Goal: Task Accomplishment & Management: Use online tool/utility

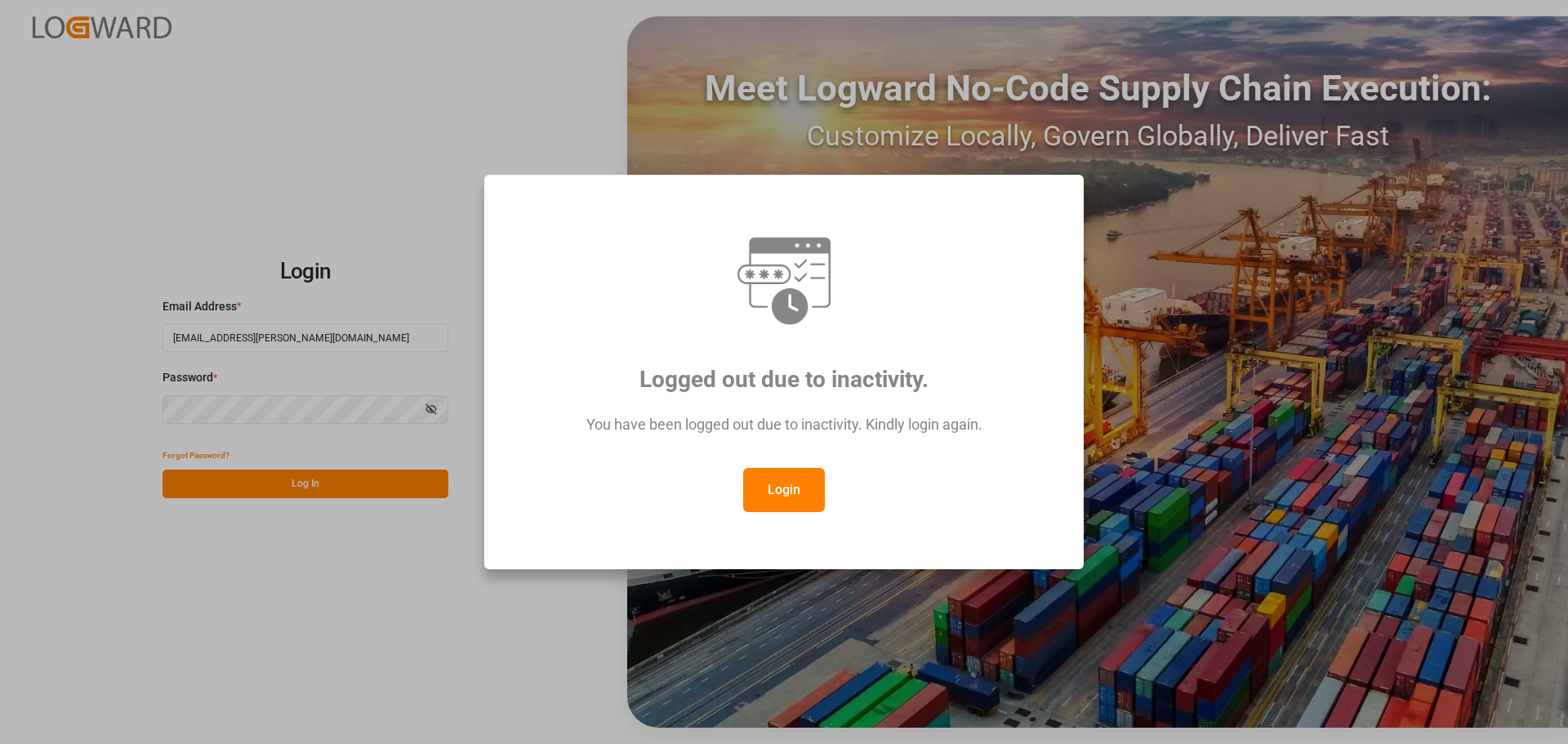
click at [779, 449] on button "Login" at bounding box center [784, 490] width 81 height 44
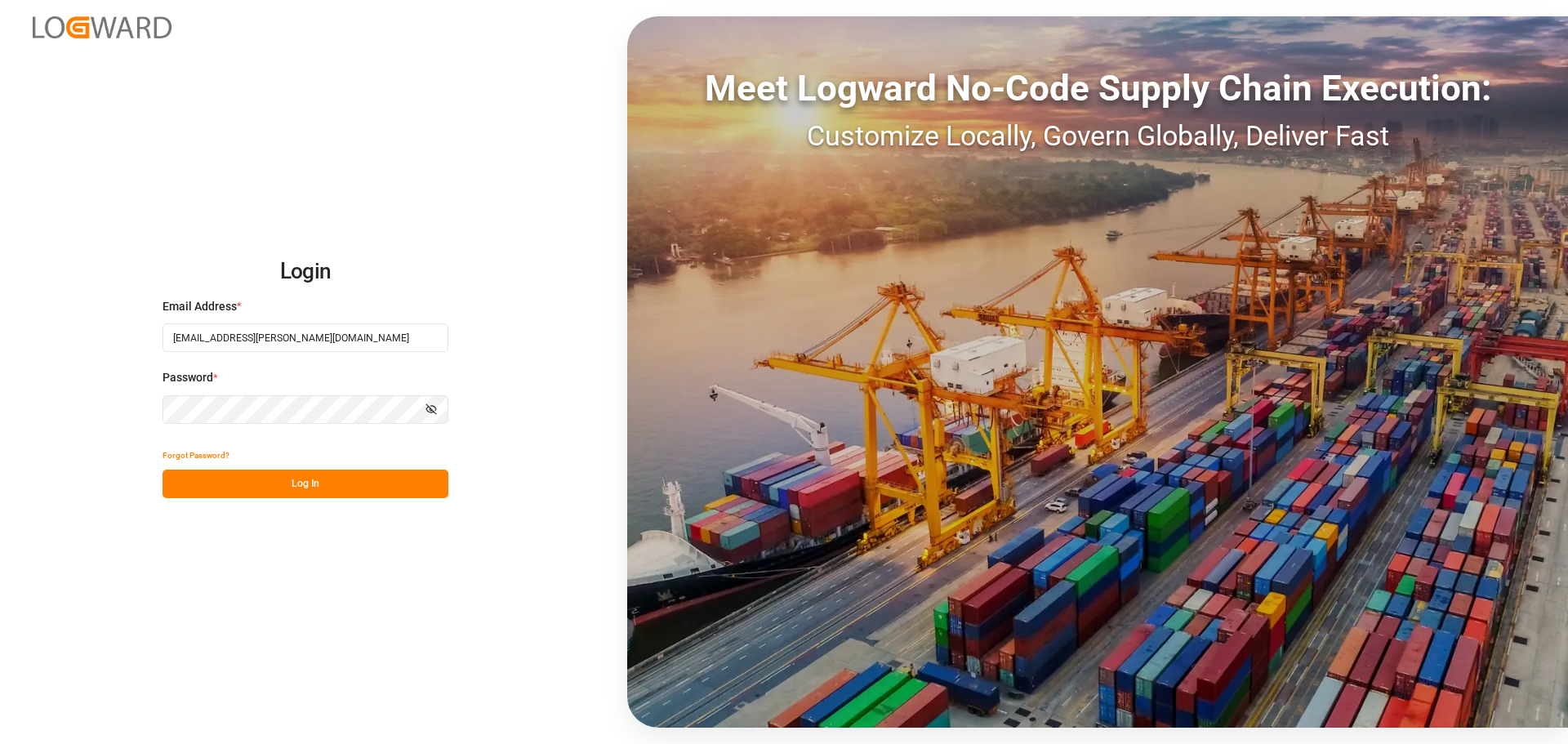
click at [348, 449] on button "Log In" at bounding box center [305, 483] width 286 height 28
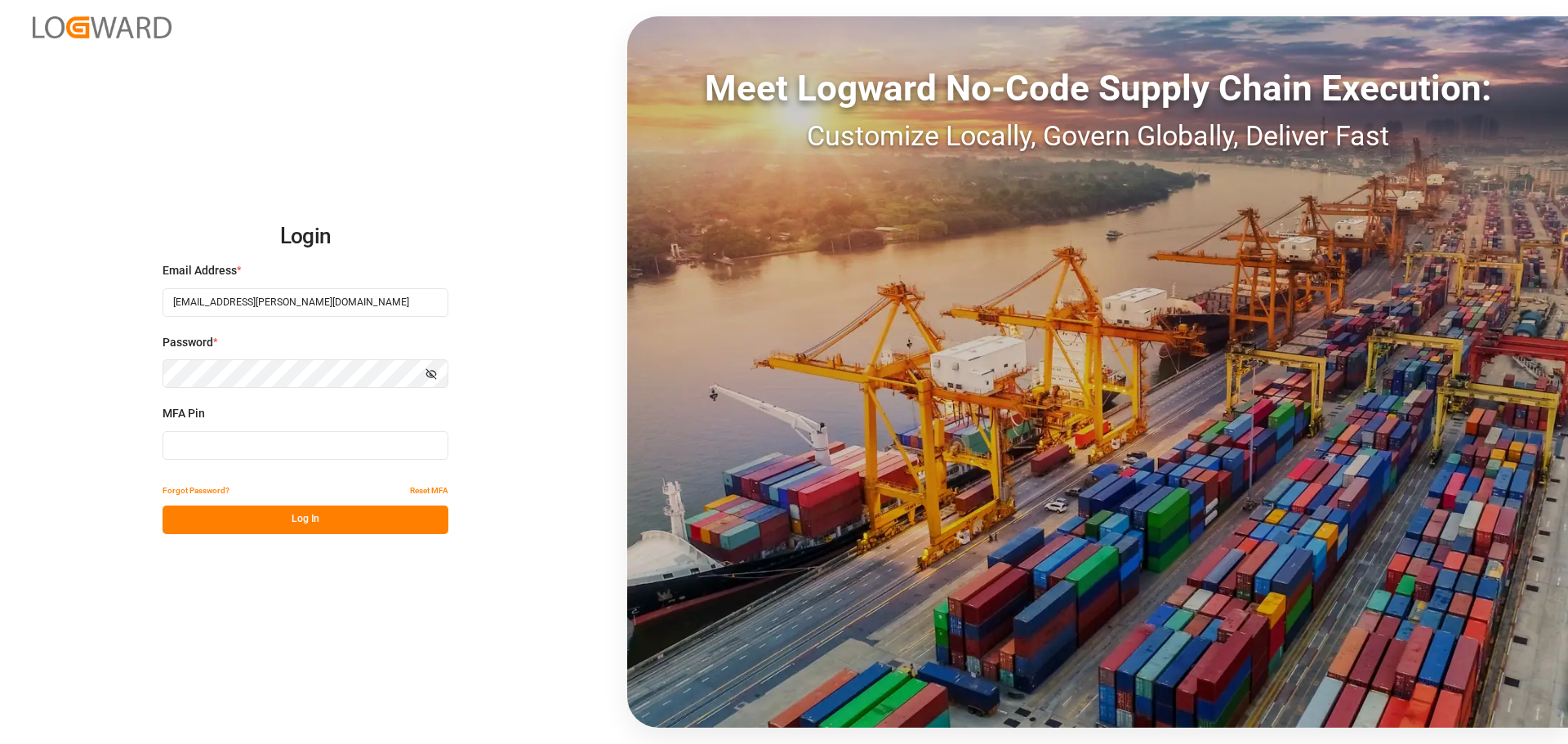
click at [277, 447] on input at bounding box center [305, 445] width 286 height 28
type input "998001"
click at [298, 449] on button "Log In" at bounding box center [305, 519] width 286 height 28
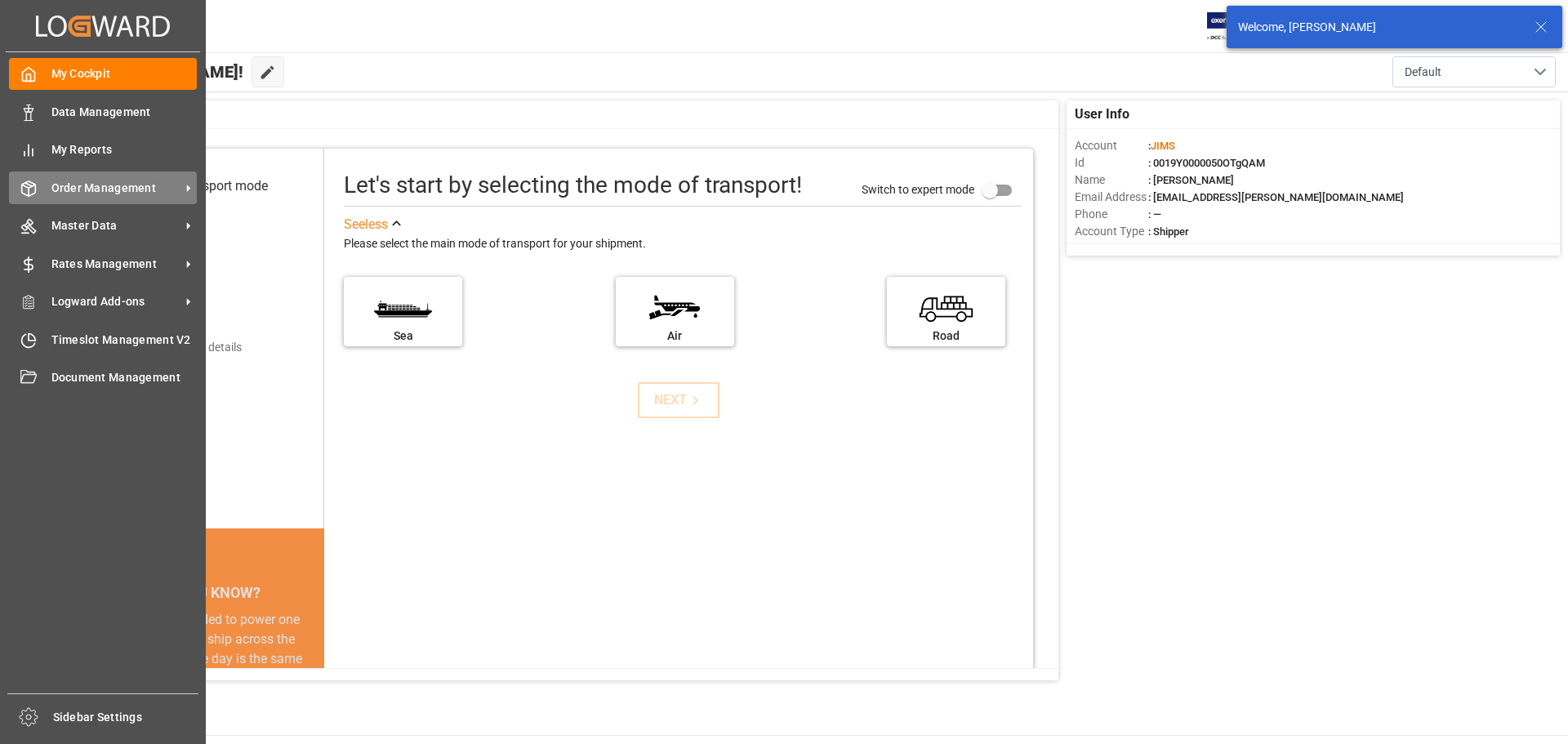
click at [29, 194] on icon at bounding box center [28, 188] width 17 height 17
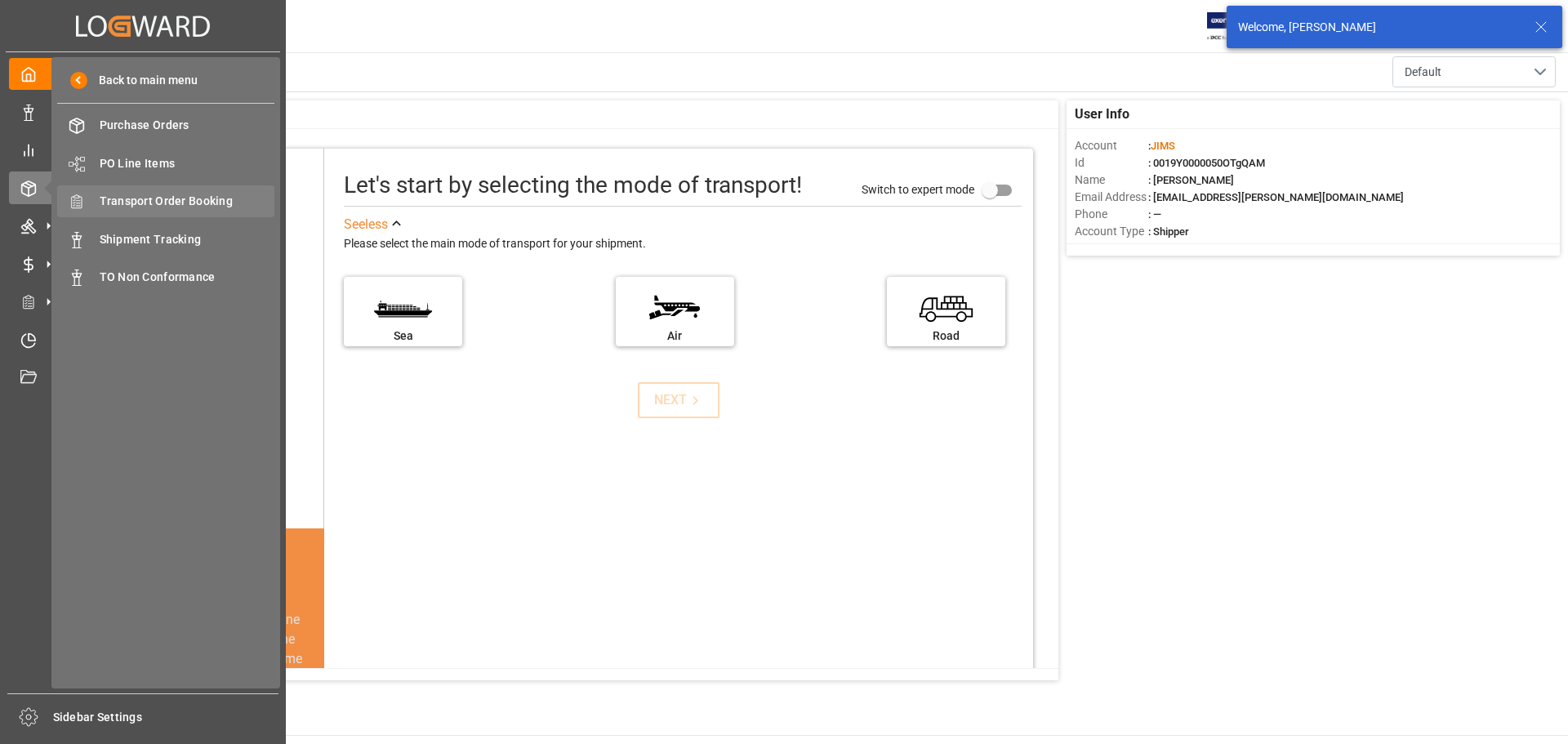
click at [181, 200] on span "Transport Order Booking" at bounding box center [187, 200] width 176 height 17
